Goal: Use online tool/utility: Utilize a website feature to perform a specific function

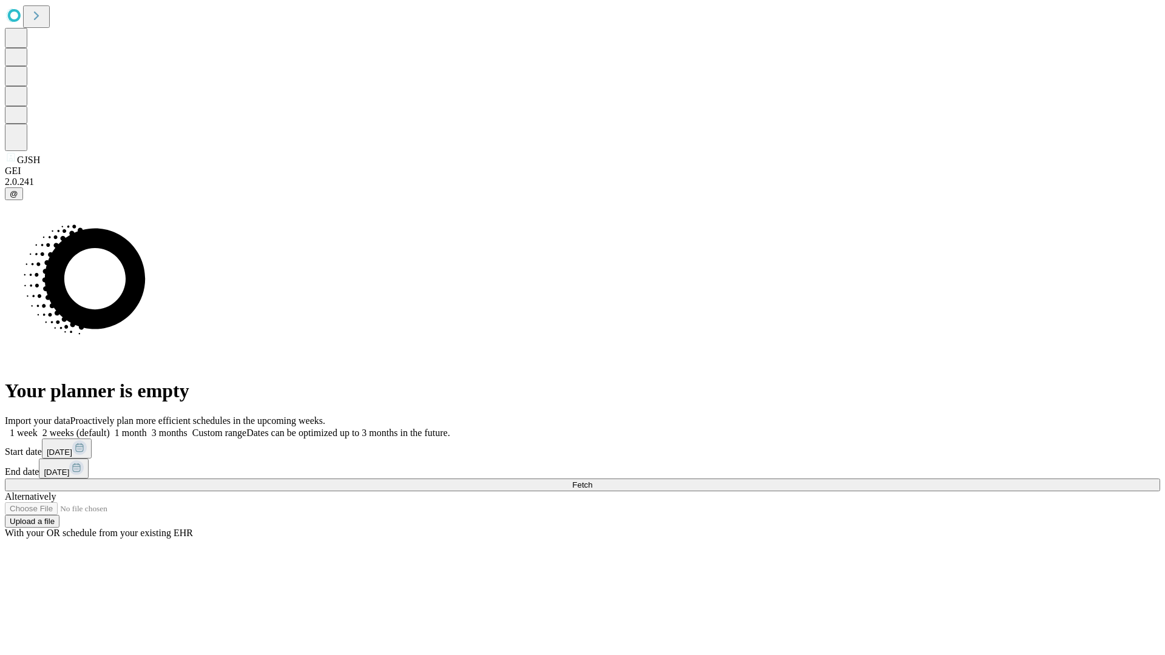
click at [592, 481] on span "Fetch" at bounding box center [582, 485] width 20 height 9
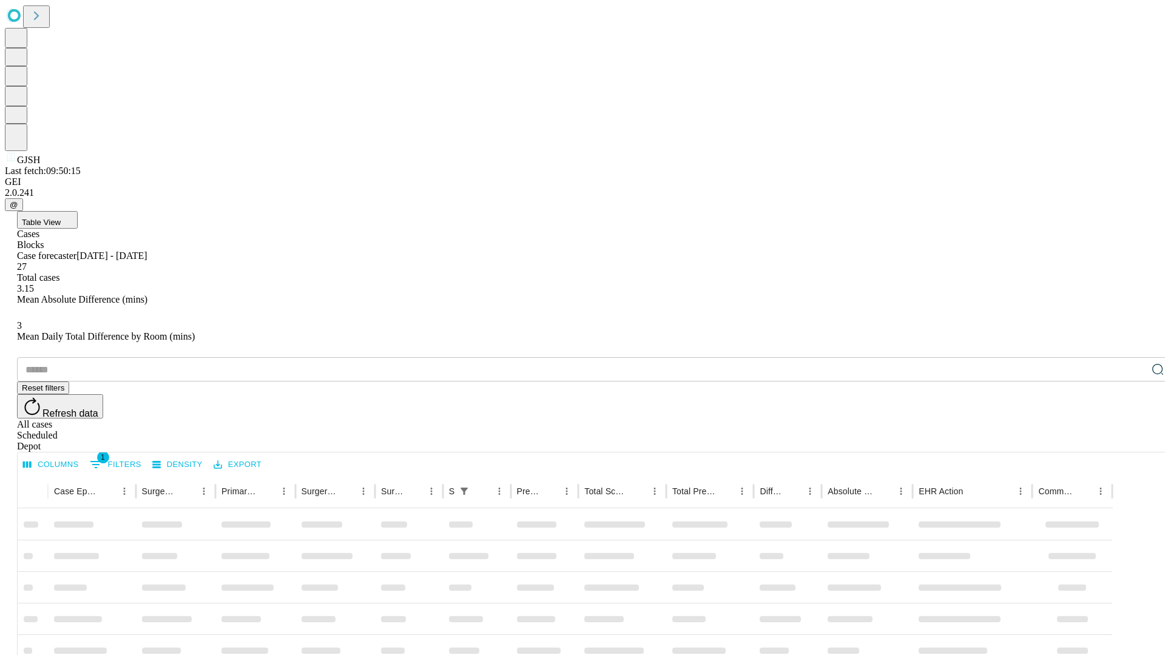
click at [61, 218] on span "Table View" at bounding box center [41, 222] width 39 height 9
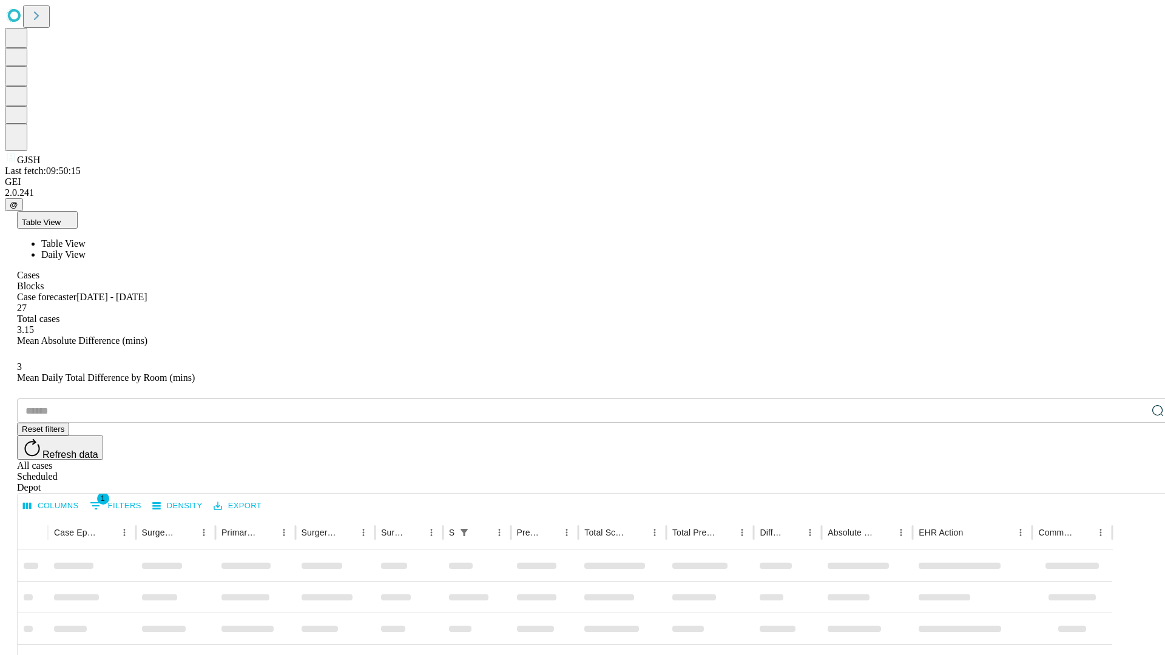
click at [86, 249] on span "Daily View" at bounding box center [63, 254] width 44 height 10
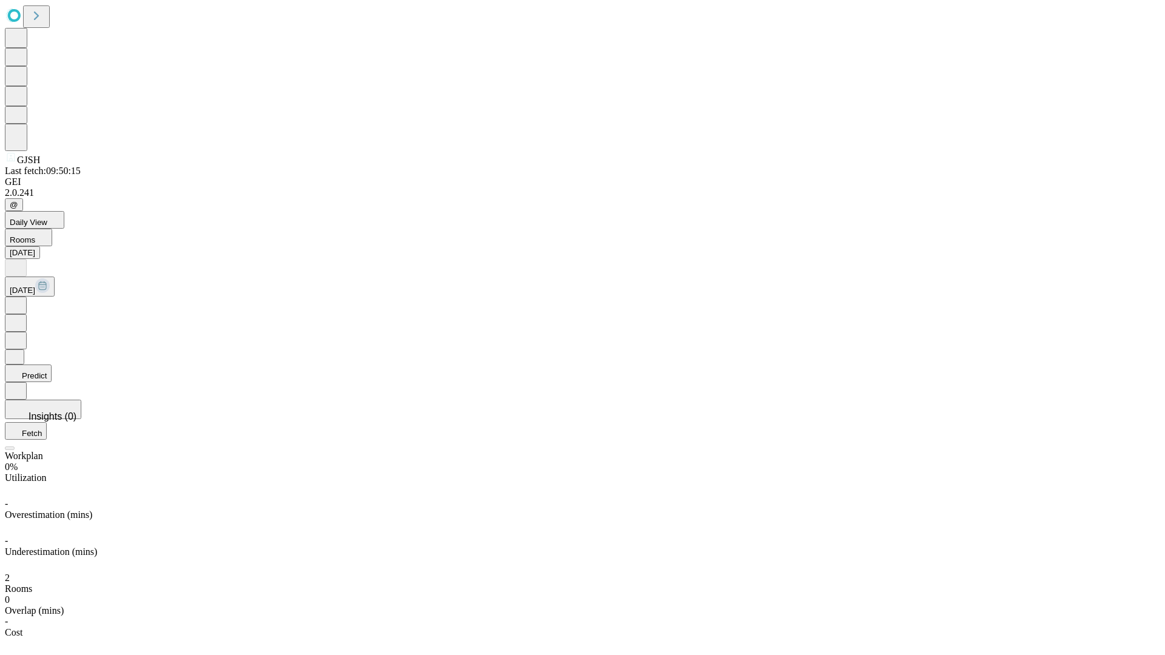
click at [52, 365] on button "Predict" at bounding box center [28, 374] width 47 height 18
